Goal: Transaction & Acquisition: Obtain resource

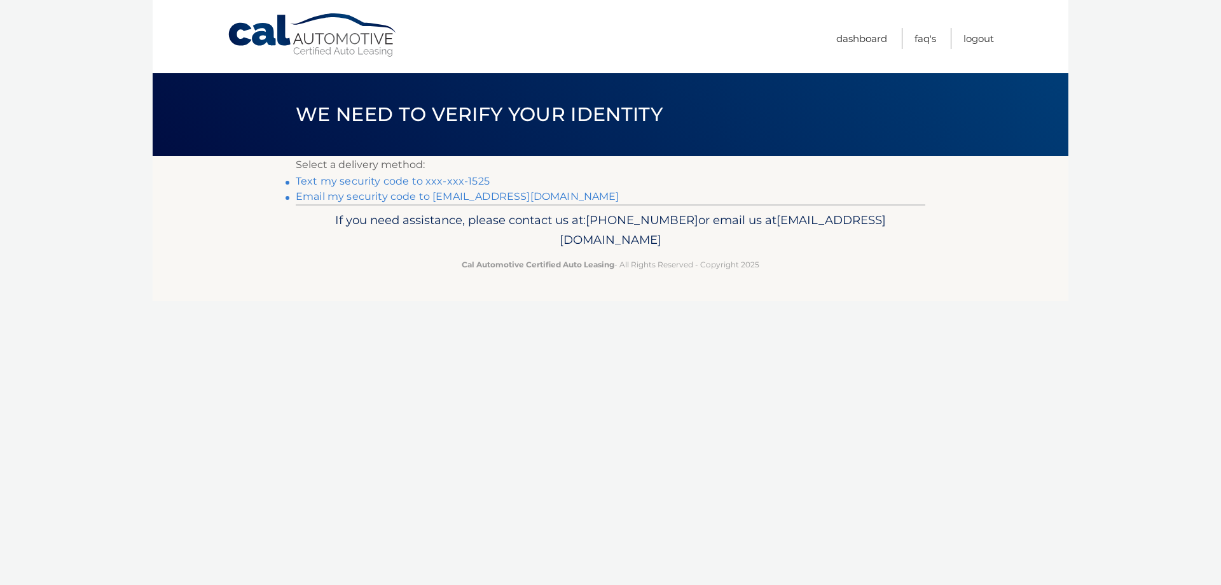
click at [426, 199] on link "Email my security code to f*********@verizon.net" at bounding box center [458, 196] width 324 height 12
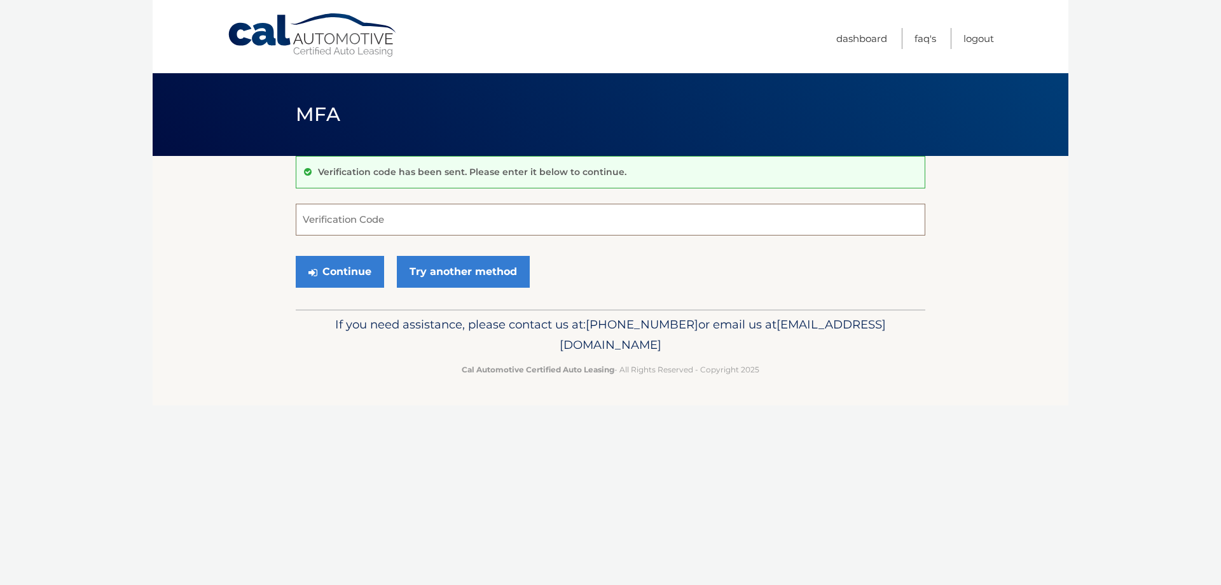
click at [568, 211] on input "Verification Code" at bounding box center [611, 220] width 630 height 32
click at [563, 221] on input "Verification Code" at bounding box center [611, 220] width 630 height 32
type input "371156"
click at [328, 281] on button "Continue" at bounding box center [340, 272] width 88 height 32
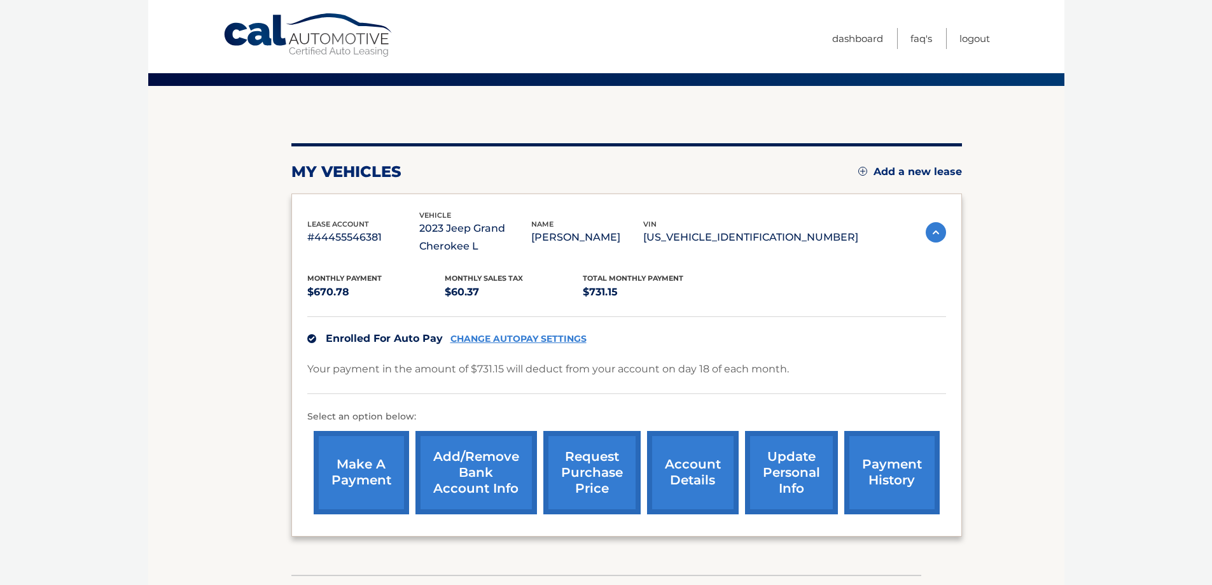
scroll to position [156, 0]
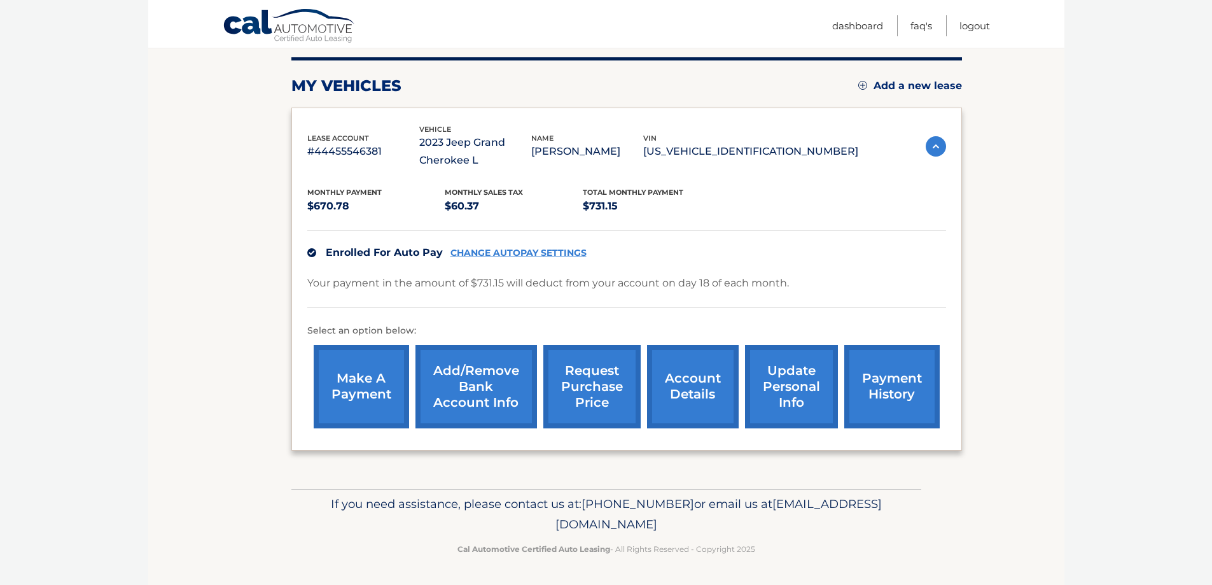
click at [609, 394] on link "request purchase price" at bounding box center [591, 386] width 97 height 83
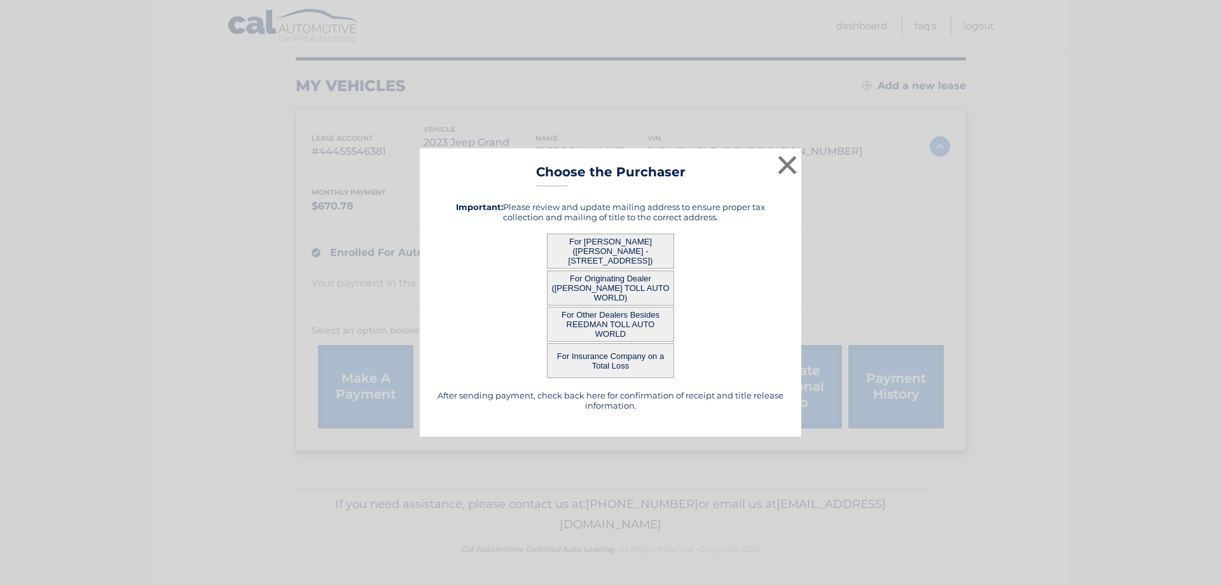
click at [602, 248] on button "For [PERSON_NAME] ([PERSON_NAME] - [STREET_ADDRESS])" at bounding box center [610, 250] width 127 height 35
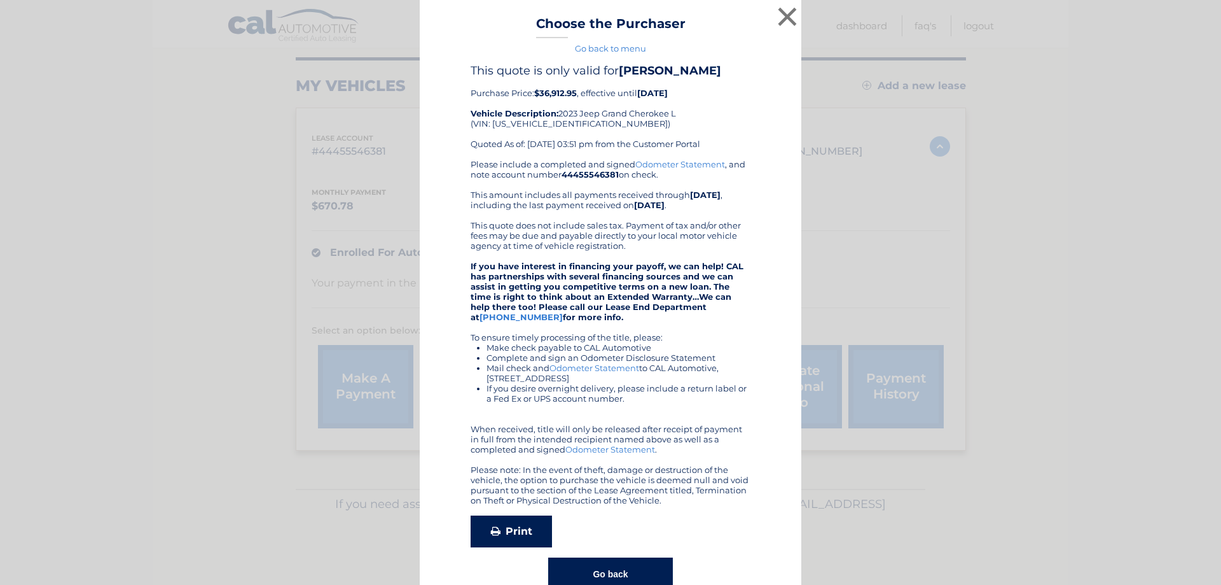
click at [508, 546] on link "Print" at bounding box center [511, 531] width 81 height 32
click at [491, 536] on icon at bounding box center [496, 530] width 10 height 10
click at [483, 547] on link "Print" at bounding box center [511, 531] width 81 height 32
click at [779, 18] on button "×" at bounding box center [787, 16] width 25 height 25
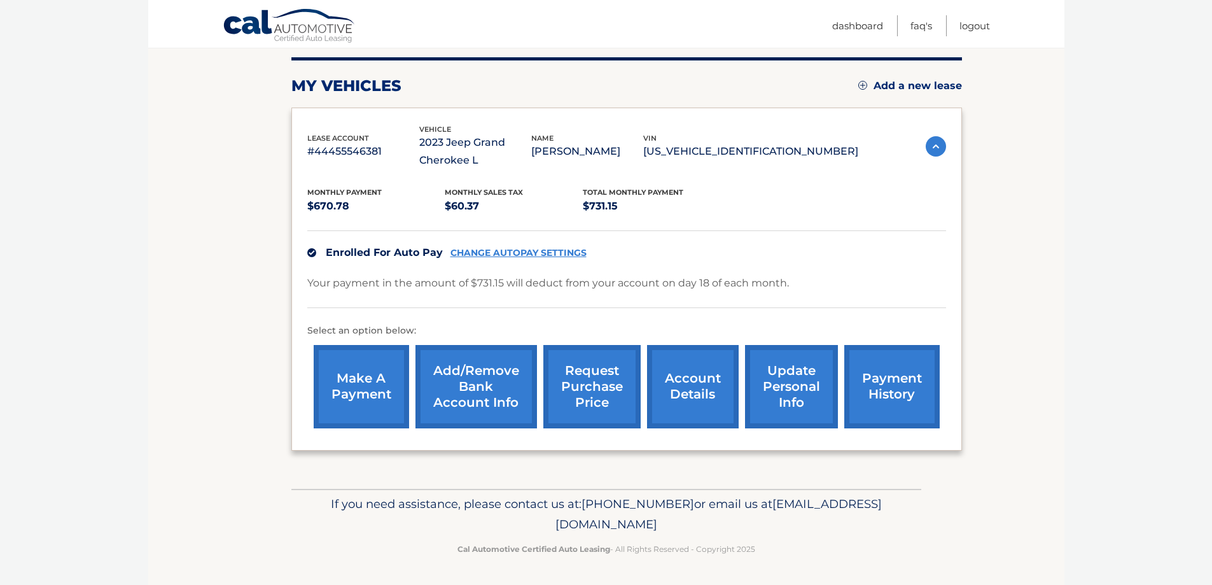
click at [703, 372] on link "account details" at bounding box center [693, 386] width 92 height 83
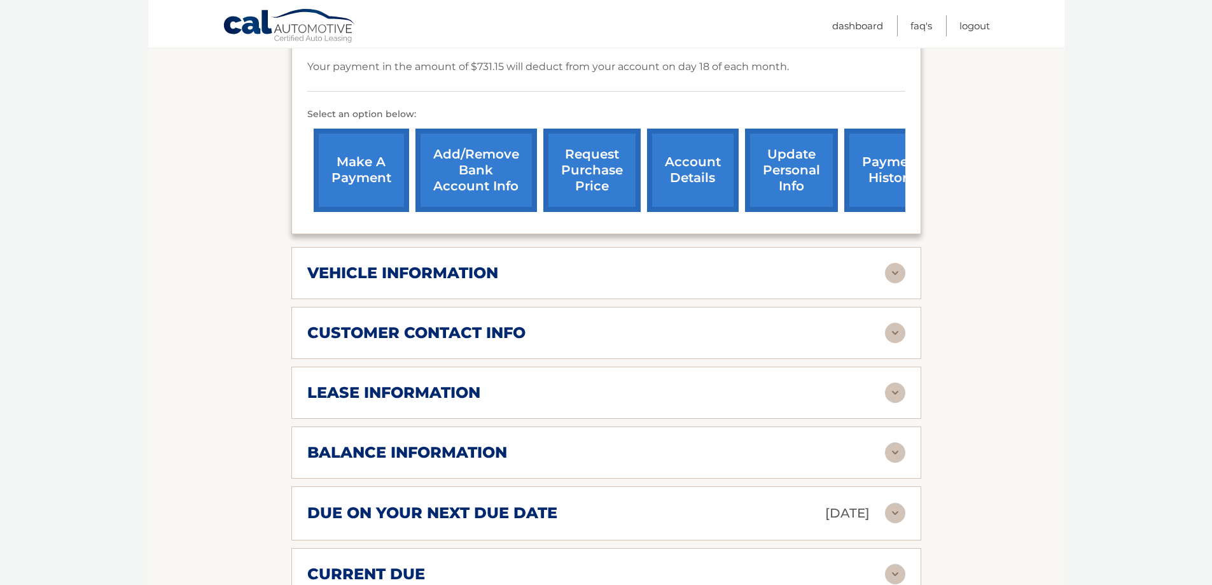
scroll to position [445, 0]
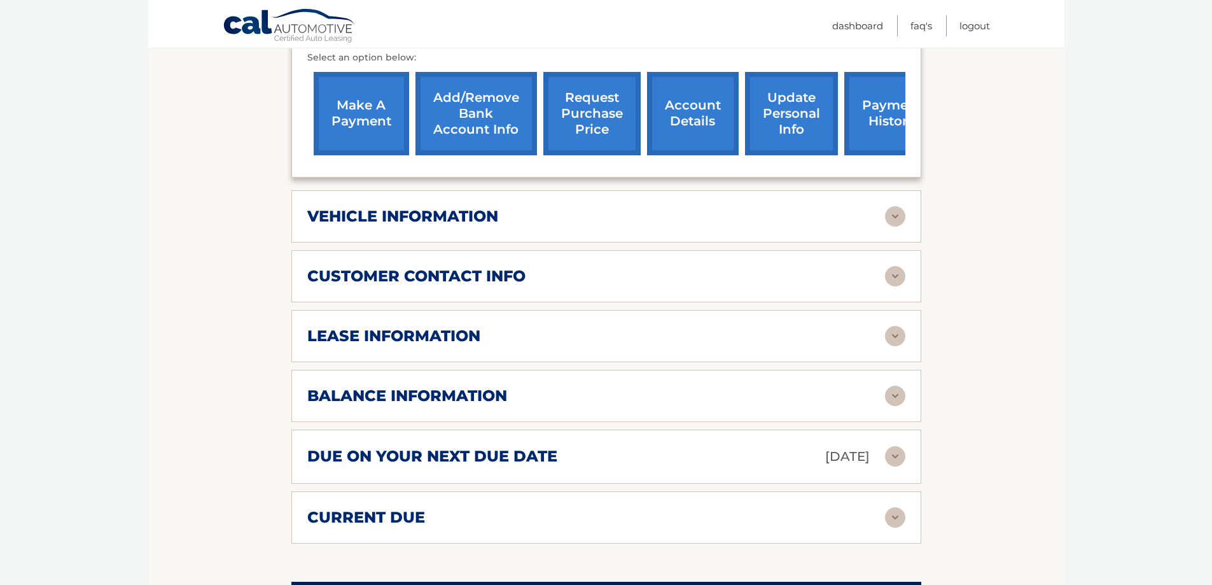
click at [437, 344] on h2 "lease information" at bounding box center [393, 335] width 173 height 19
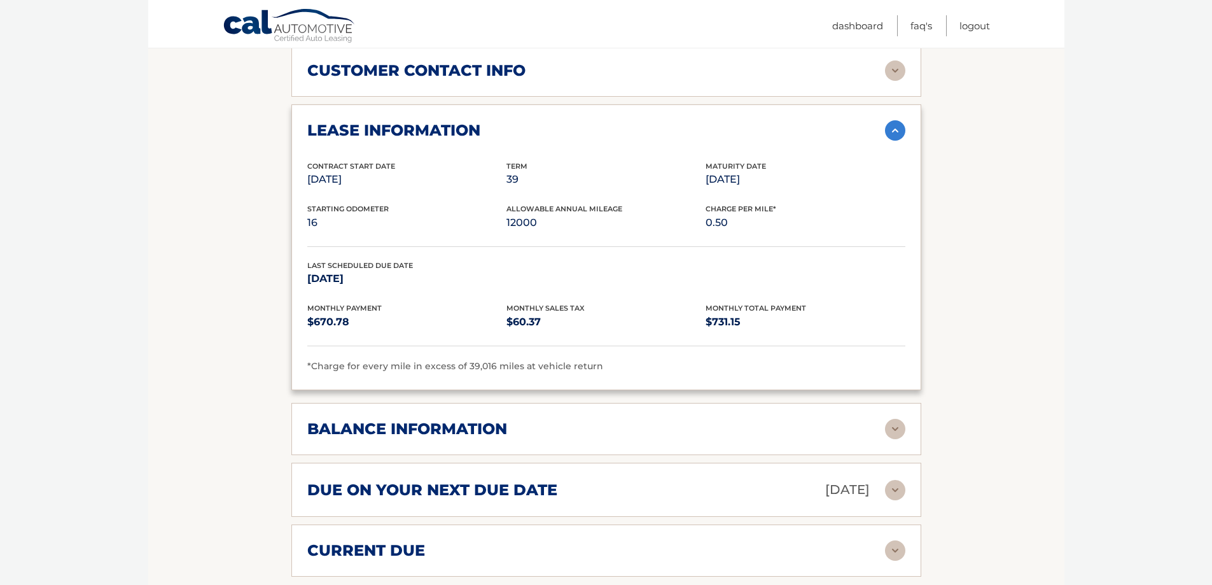
scroll to position [700, 0]
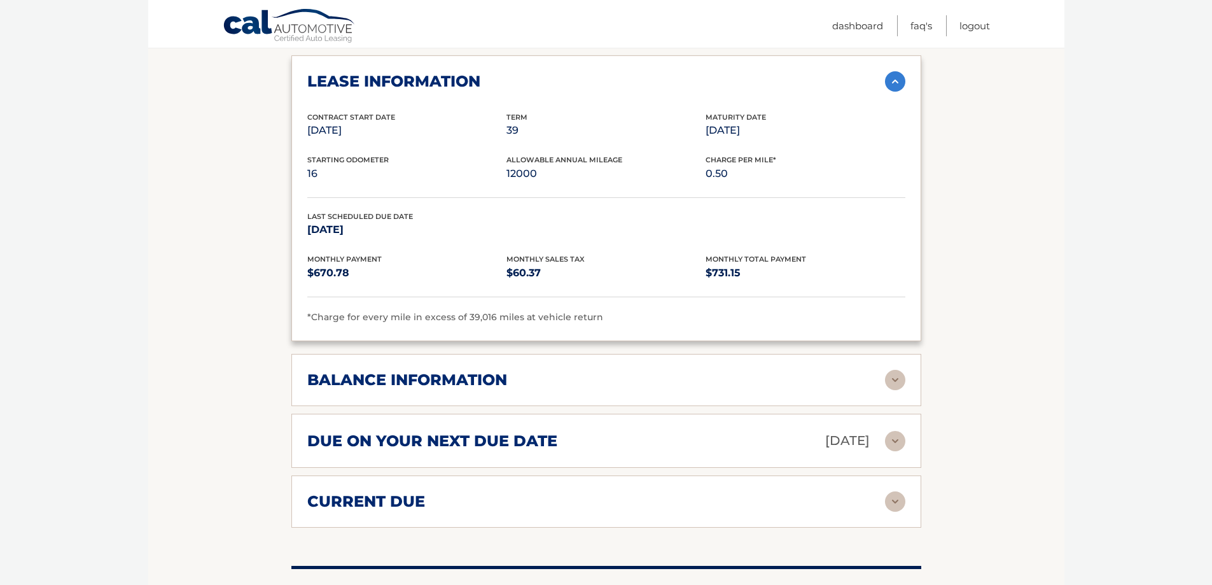
click at [450, 373] on h2 "balance information" at bounding box center [407, 379] width 200 height 19
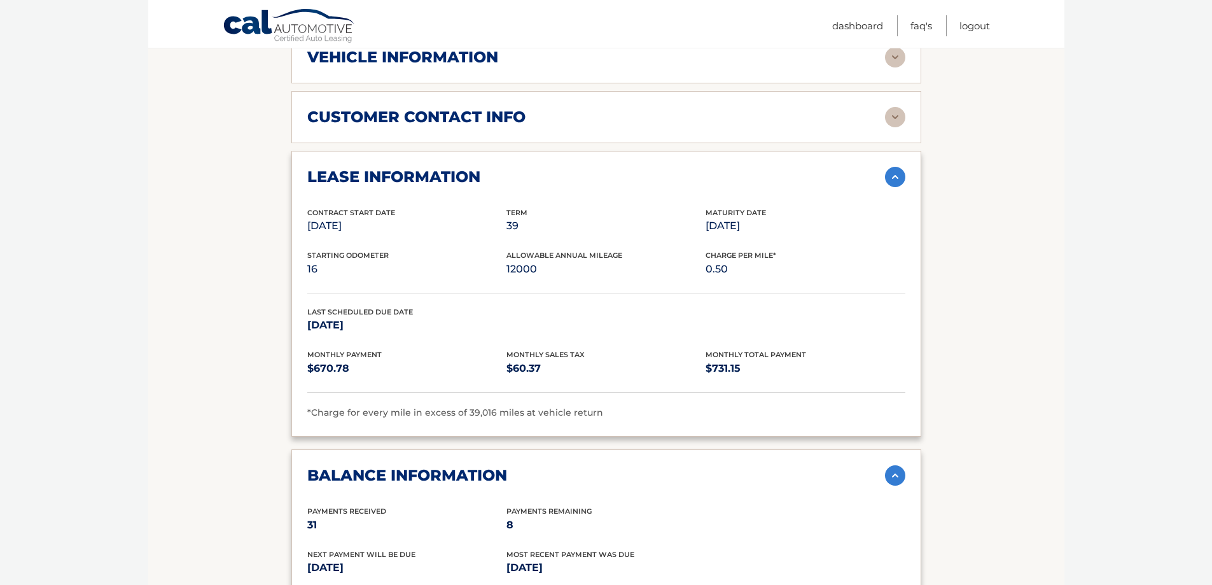
scroll to position [445, 0]
